Goal: Communication & Community: Answer question/provide support

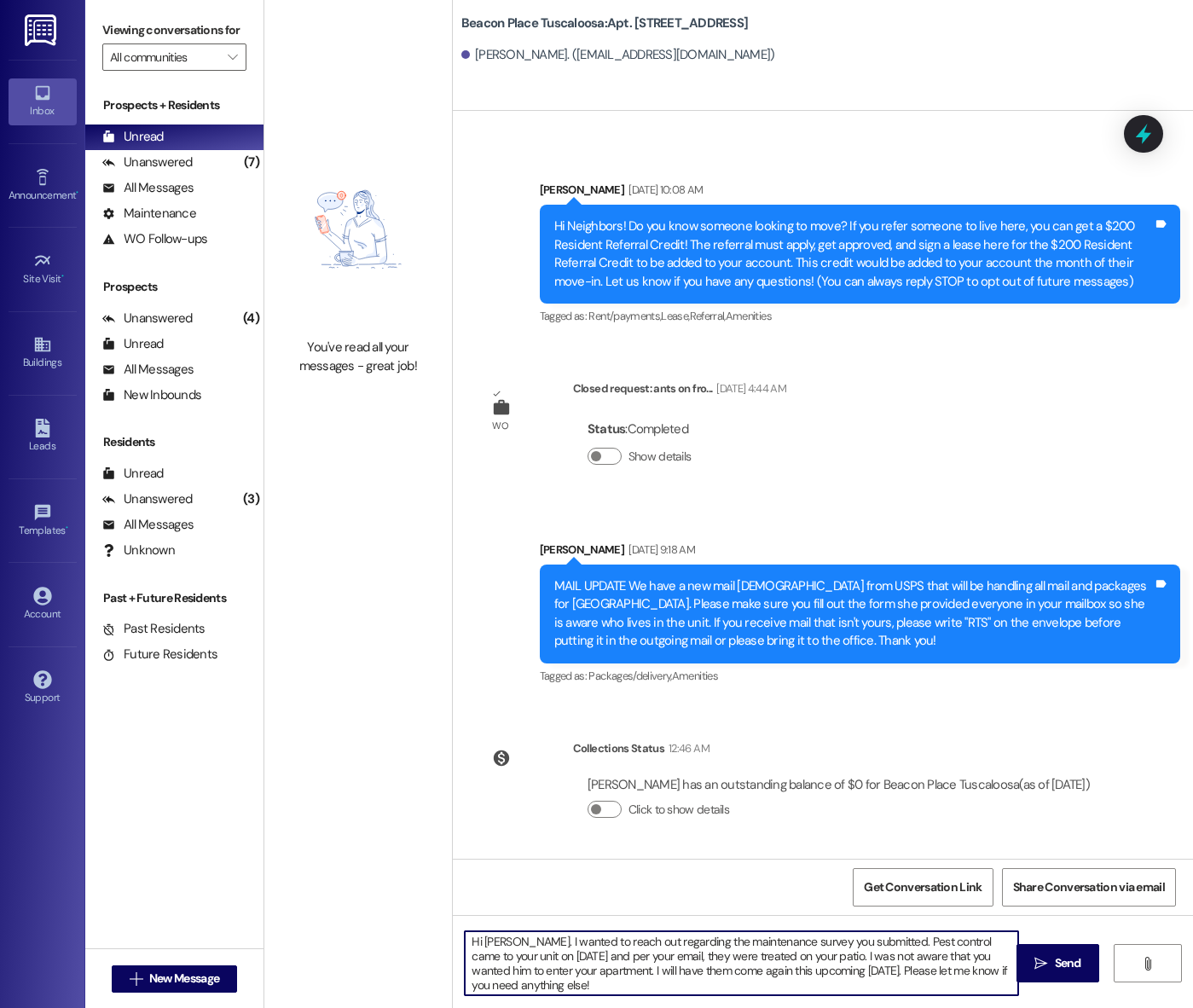
scroll to position [4, 0]
click at [723, 954] on textarea "Hi [PERSON_NAME]. I wanted to reach out regarding the maintenance survey you su…" at bounding box center [742, 963] width 554 height 64
click at [751, 955] on textarea "Hi [PERSON_NAME]. I wanted to reach out regarding the maintenance survey you su…" at bounding box center [742, 963] width 554 height 64
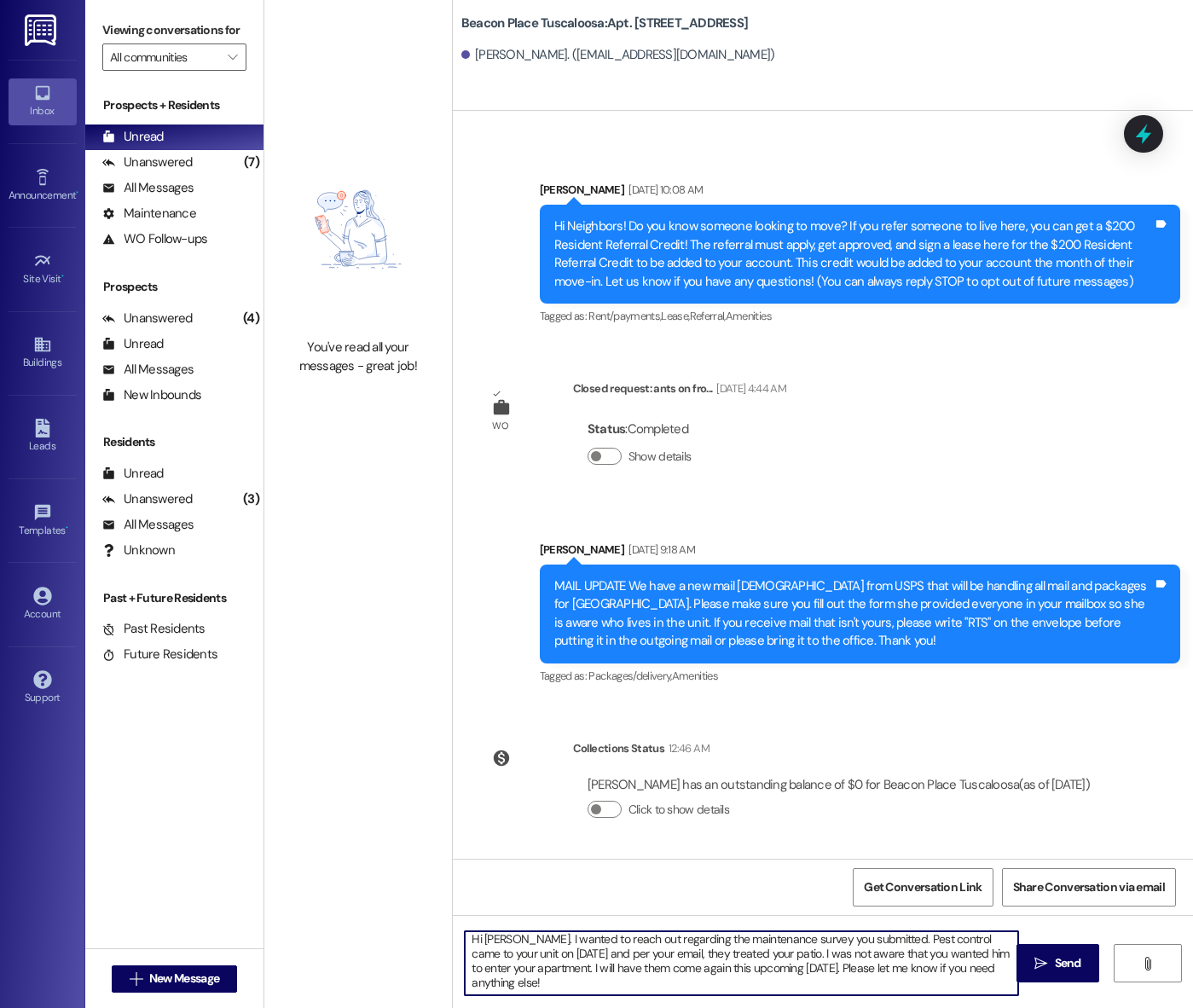
click at [668, 984] on textarea "Hi [PERSON_NAME]. I wanted to reach out regarding the maintenance survey you su…" at bounding box center [742, 963] width 554 height 64
click at [794, 950] on textarea "Hi [PERSON_NAME]. I wanted to reach out regarding the maintenance survey you su…" at bounding box center [742, 963] width 554 height 64
click at [657, 981] on textarea "Hi [PERSON_NAME]. I wanted to reach out regarding the maintenance survey you su…" at bounding box center [742, 963] width 554 height 64
click at [607, 970] on textarea "Hi [PERSON_NAME]. I wanted to reach out regarding the maintenance survey you su…" at bounding box center [742, 963] width 554 height 64
click at [599, 983] on textarea "Hi [PERSON_NAME]. I wanted to reach out regarding the maintenance survey you su…" at bounding box center [742, 963] width 554 height 64
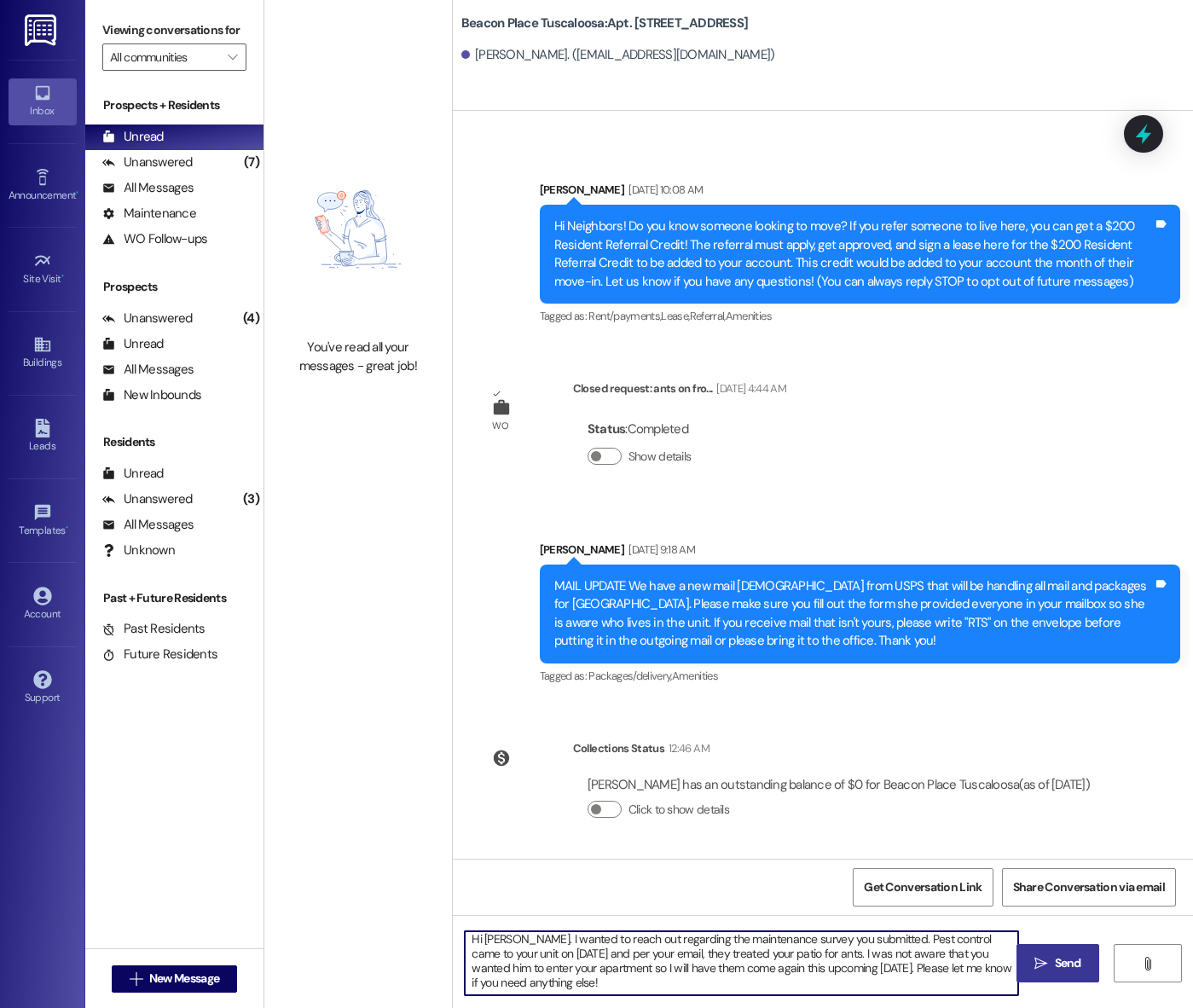
type textarea "Hi [PERSON_NAME]. I wanted to reach out regarding the maintenance survey you su…"
click at [1063, 964] on span "Send" at bounding box center [1069, 963] width 27 height 18
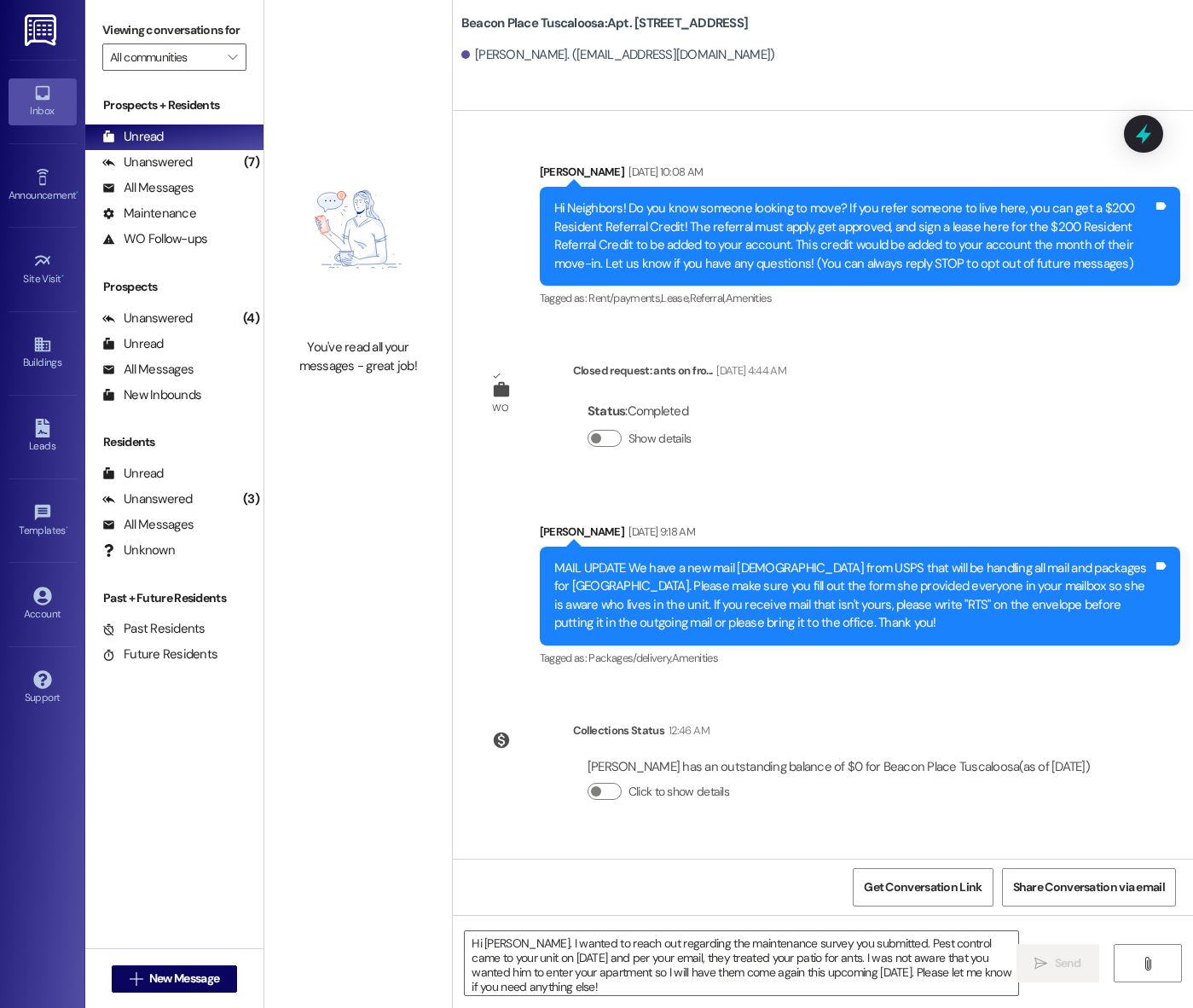
scroll to position [308, 0]
